Goal: Transaction & Acquisition: Purchase product/service

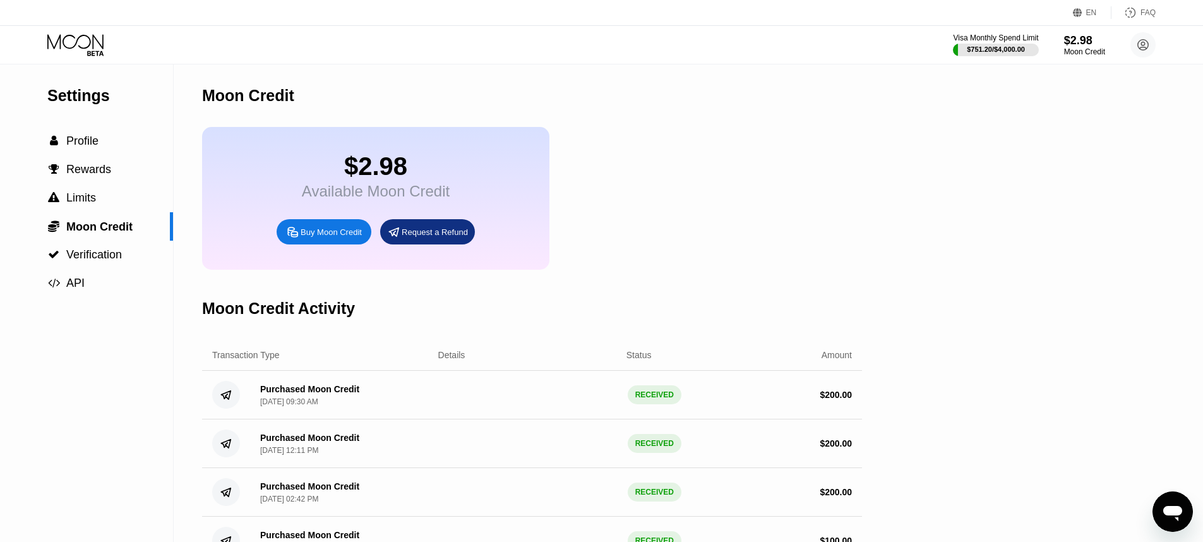
click at [336, 234] on div "Buy Moon Credit" at bounding box center [331, 232] width 61 height 11
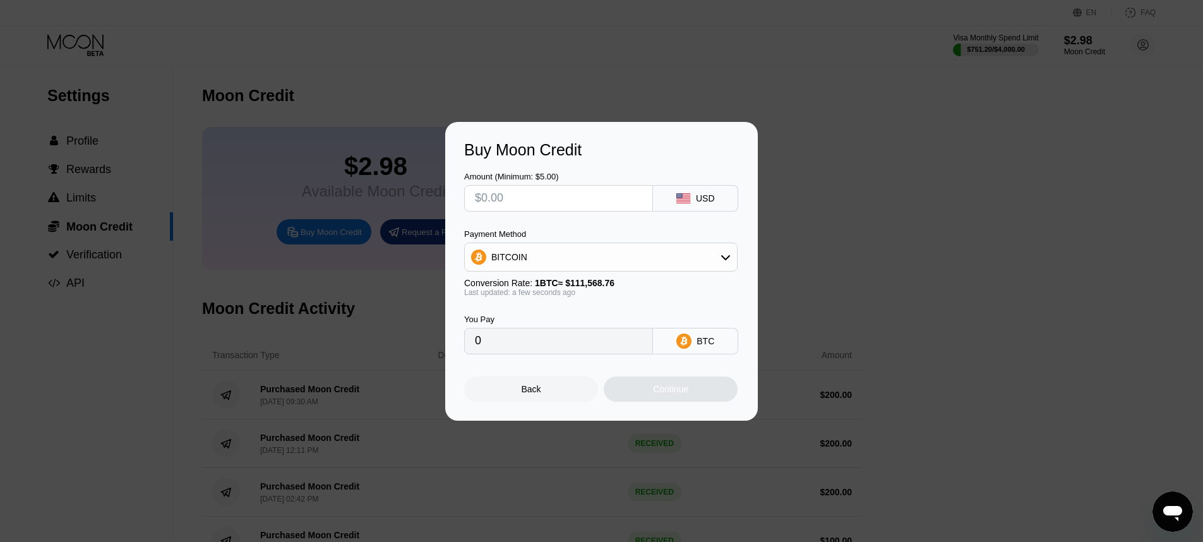
click at [537, 208] on input "text" at bounding box center [558, 198] width 167 height 25
type input "$1"
type input "0.00000897"
type input "$15"
type input "0.00013445"
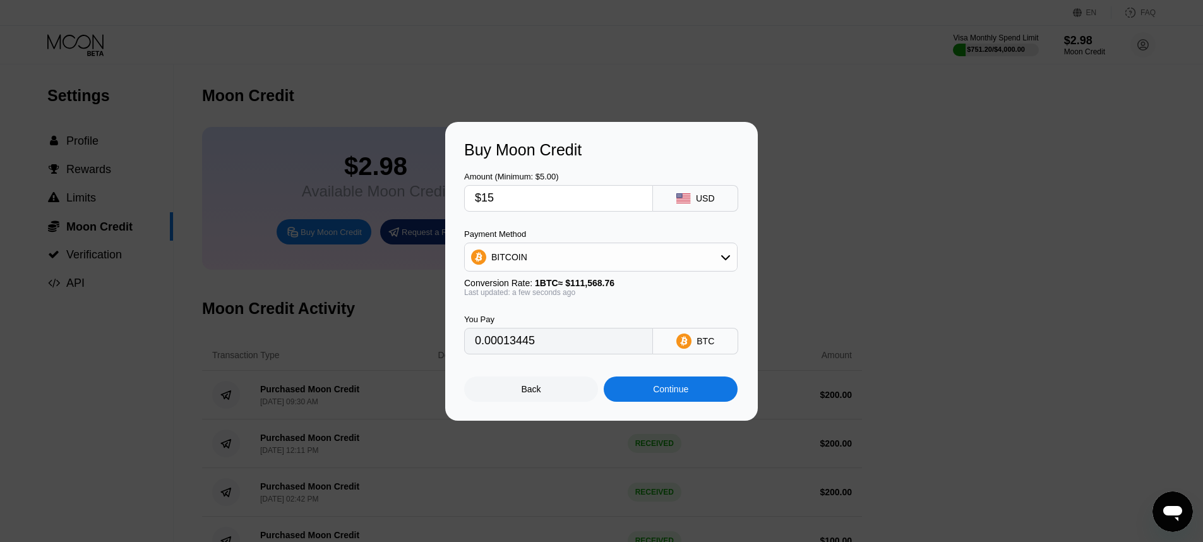
type input "$150"
type input "0.00134447"
type input "$150"
click at [651, 404] on div "Buy Moon Credit Amount (Minimum: $5.00) $150 USD Payment Method BITCOIN Convers…" at bounding box center [601, 271] width 313 height 299
click at [651, 388] on div "Continue" at bounding box center [671, 389] width 134 height 25
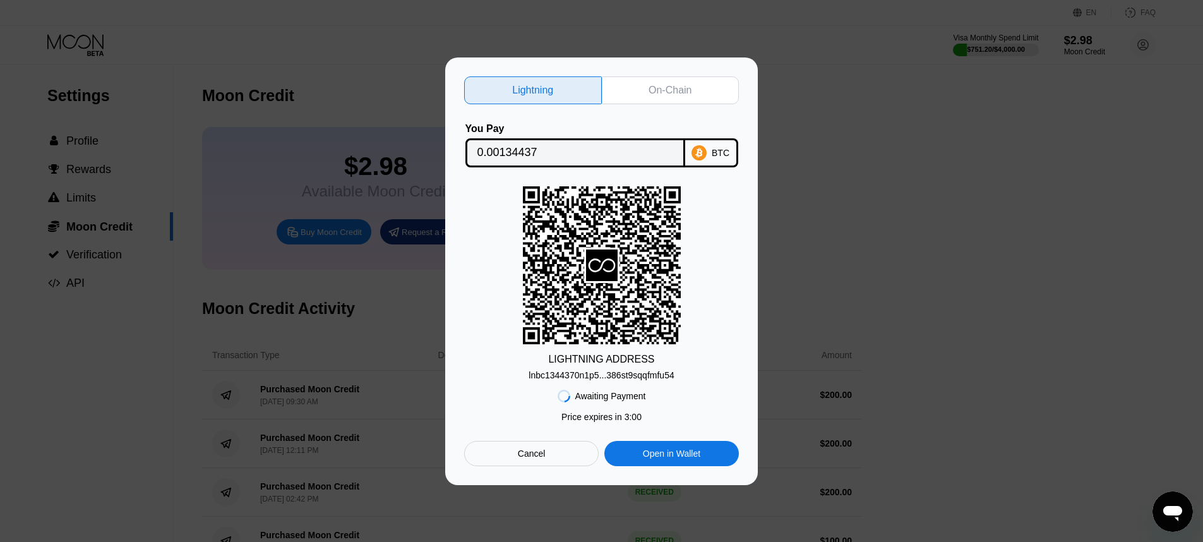
click at [622, 373] on div "lnbc1344370n1p5...386st9sqqfmfu54" at bounding box center [601, 375] width 145 height 10
